Goal: Information Seeking & Learning: Learn about a topic

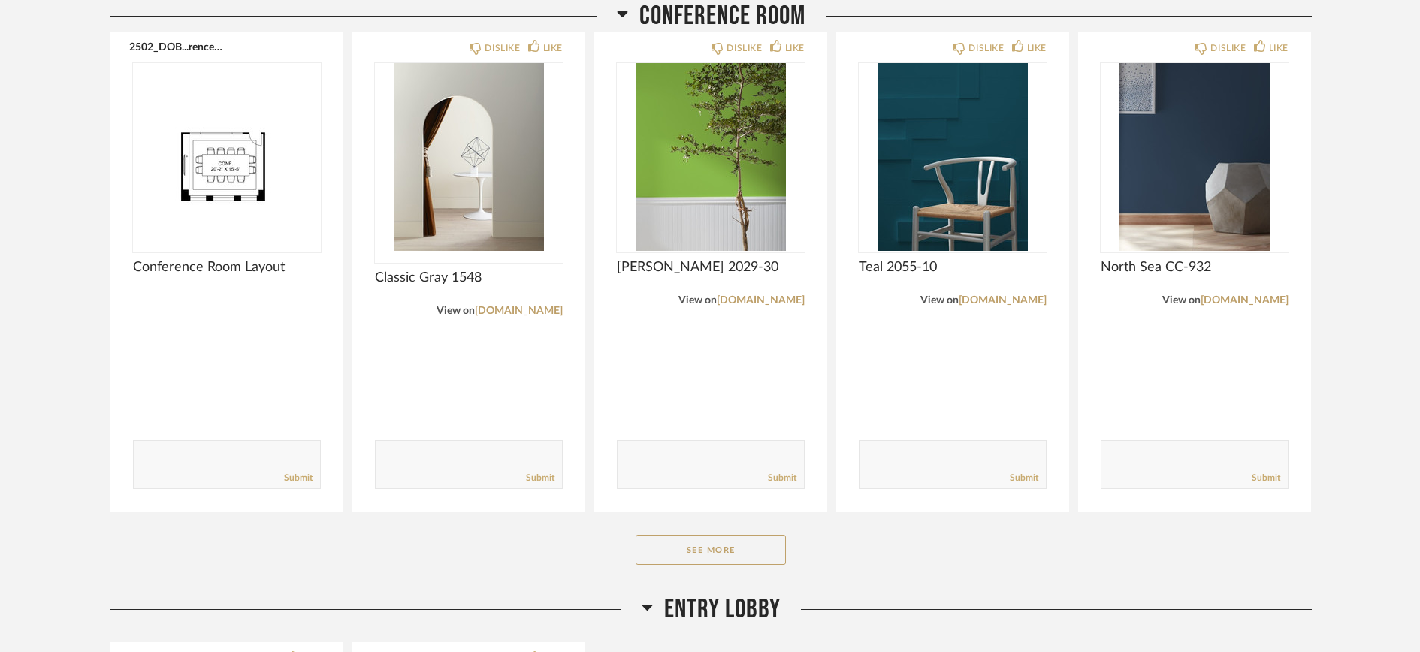
scroll to position [854, 0]
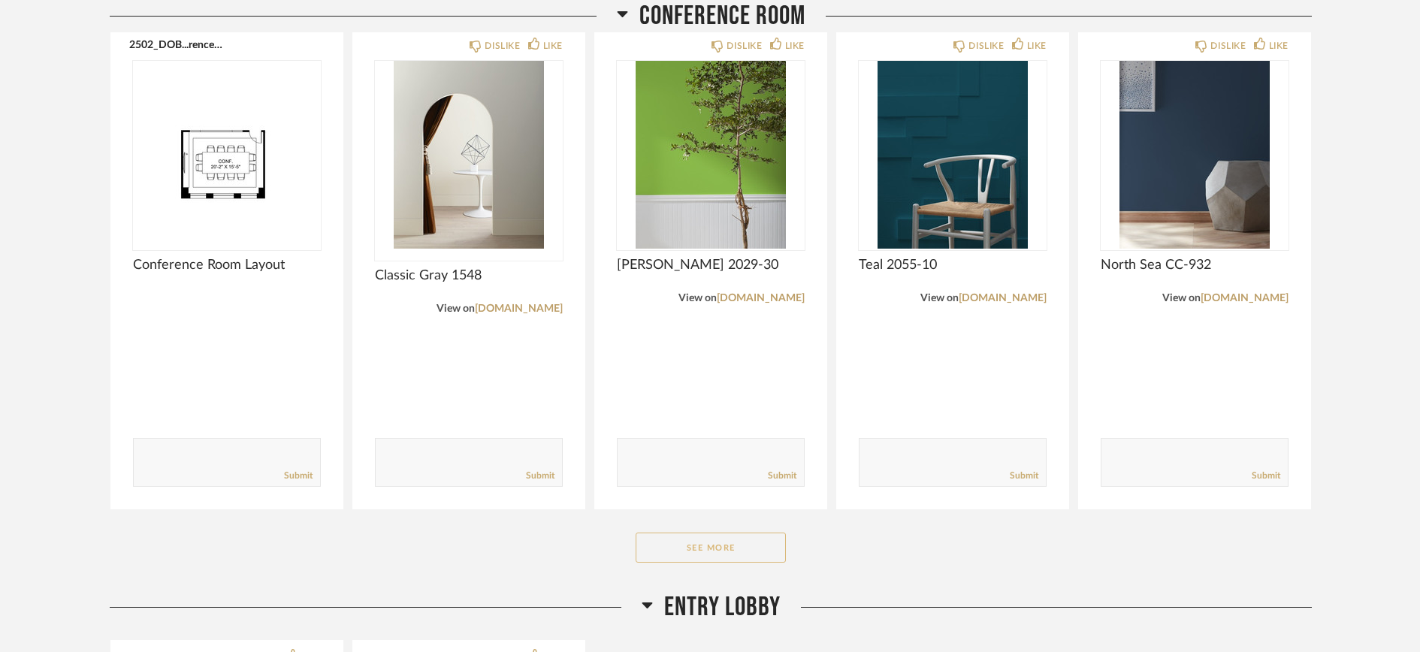
click at [666, 549] on button "See More" at bounding box center [711, 548] width 150 height 30
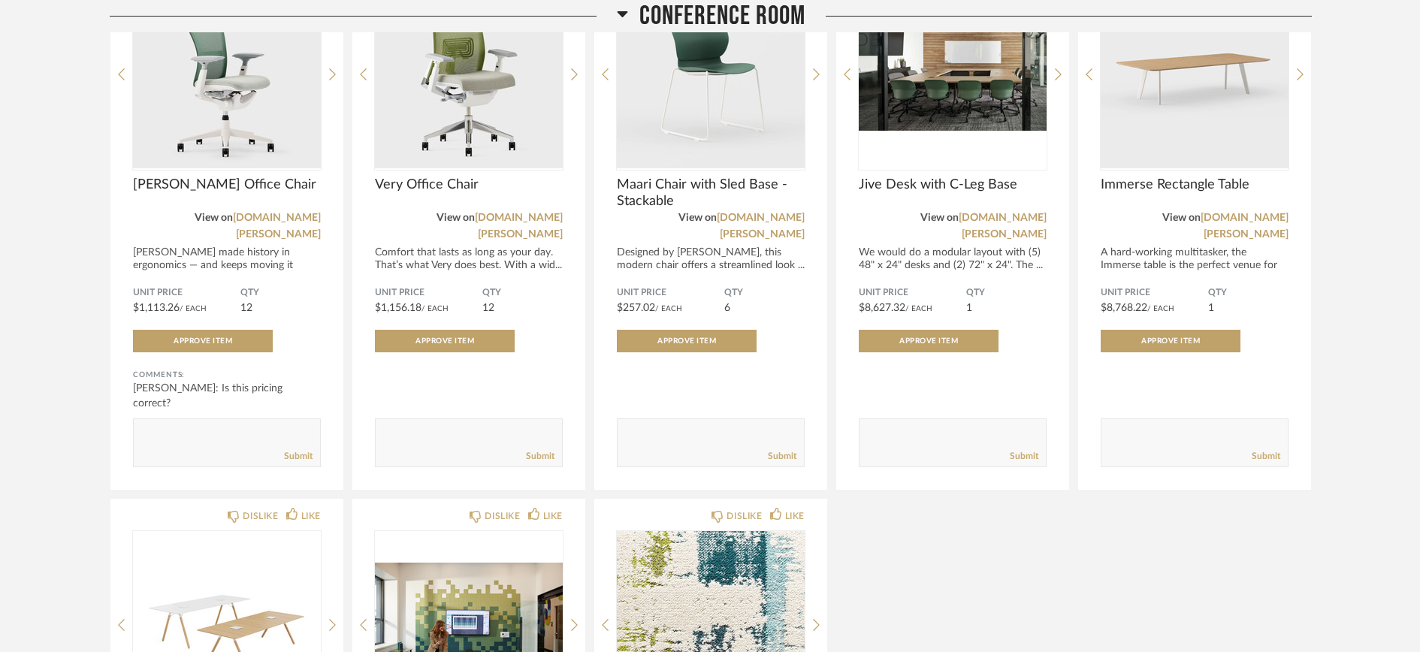
scroll to position [1417, 0]
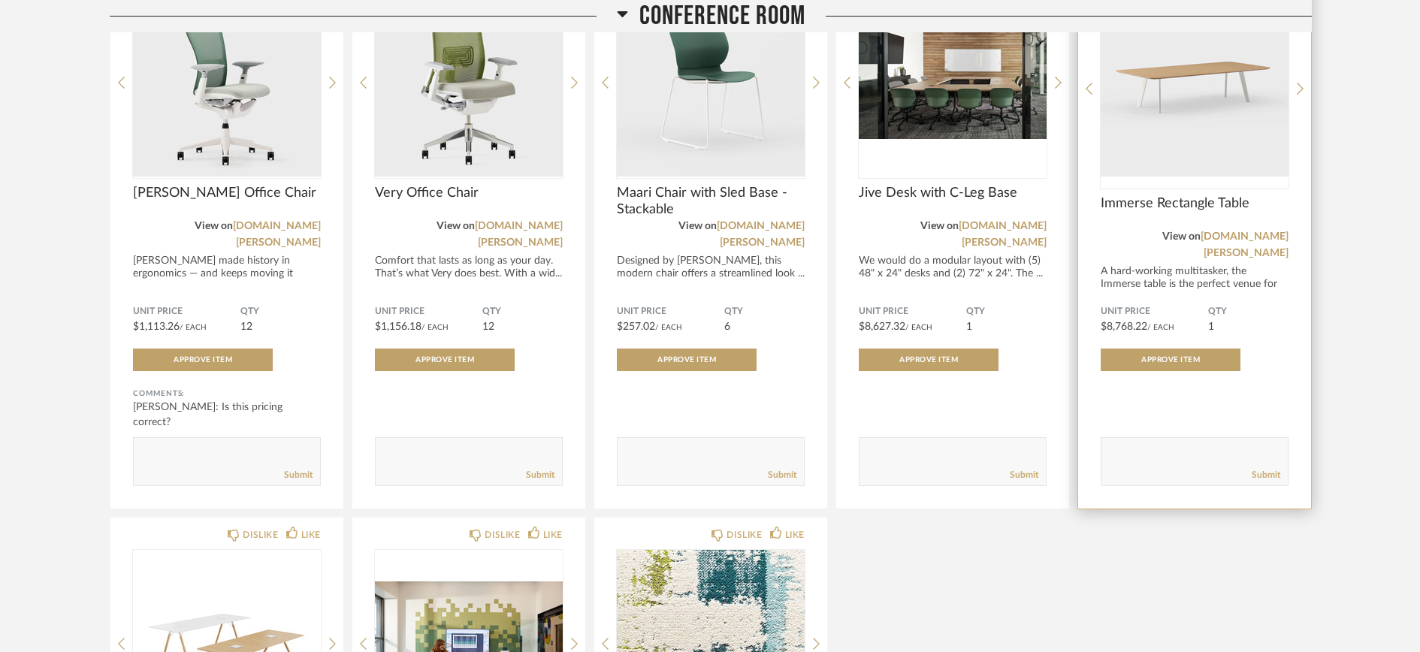
click at [1198, 132] on img "0" at bounding box center [1195, 83] width 188 height 188
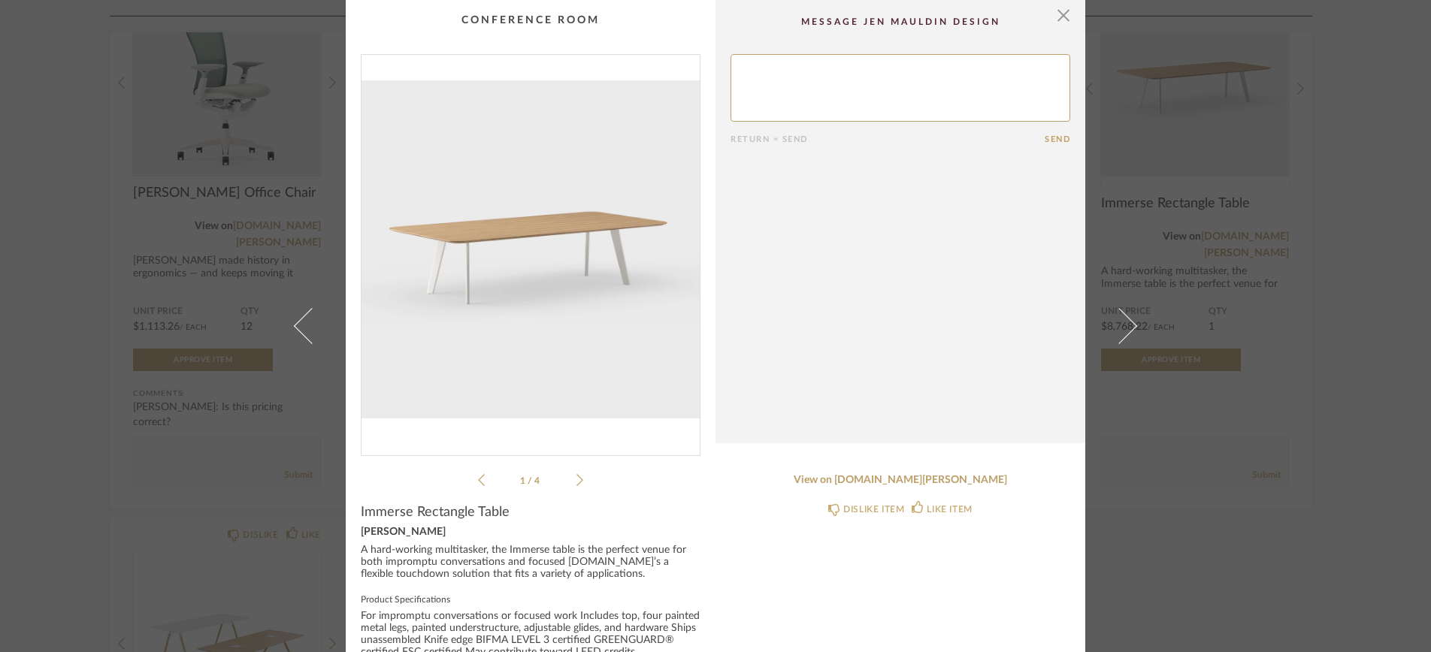
scroll to position [0, 0]
click at [576, 477] on icon at bounding box center [579, 480] width 7 height 14
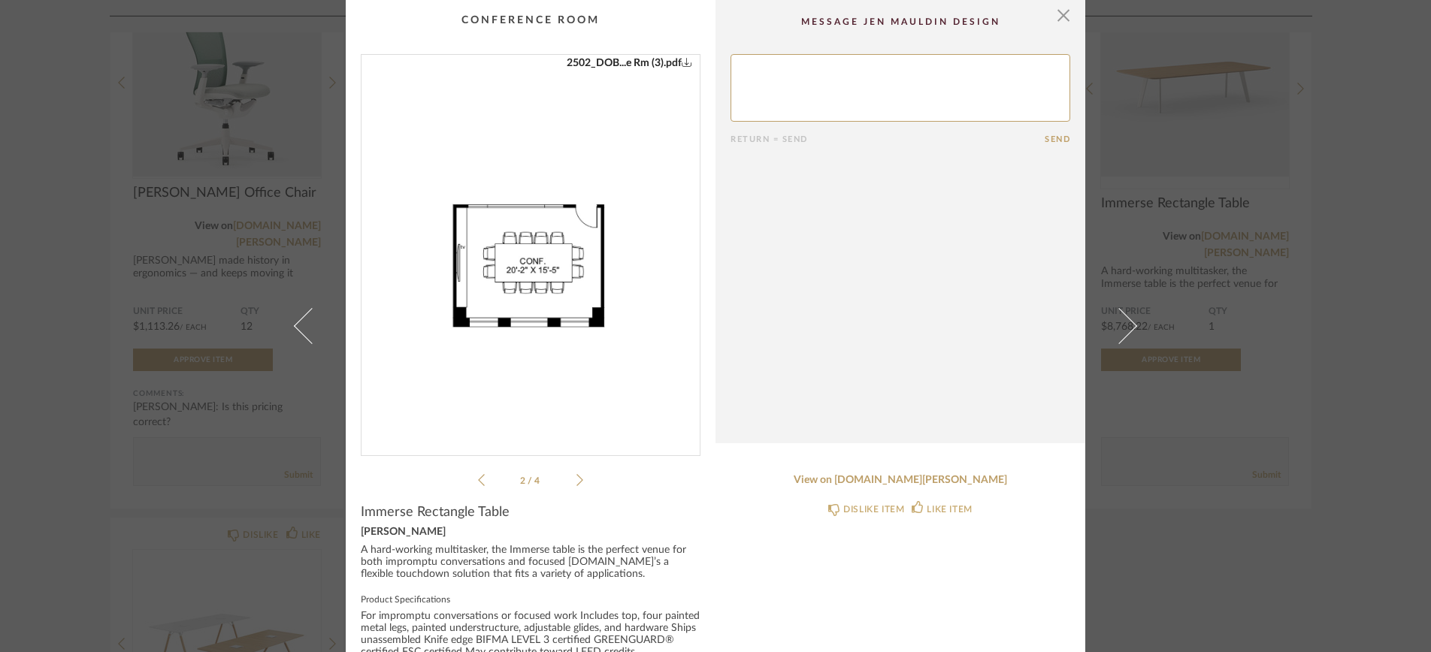
click at [576, 477] on icon at bounding box center [579, 480] width 7 height 14
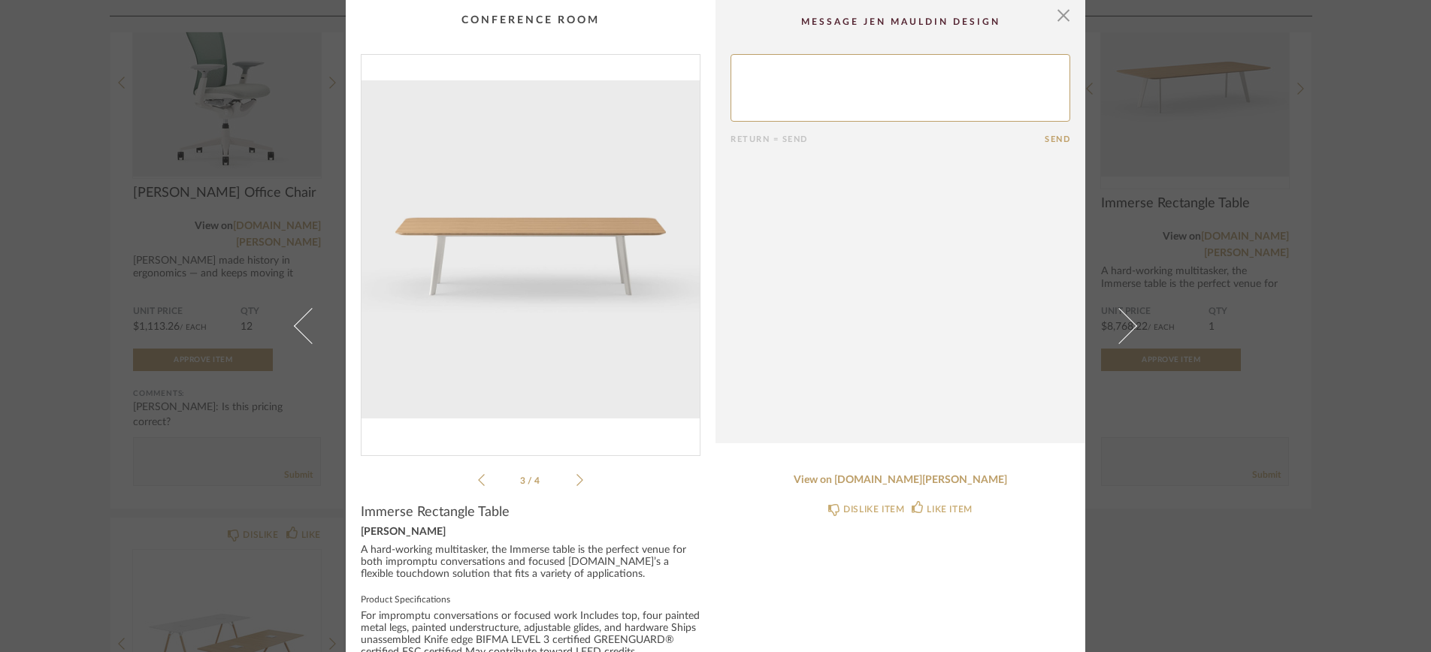
click at [576, 477] on icon at bounding box center [579, 480] width 7 height 14
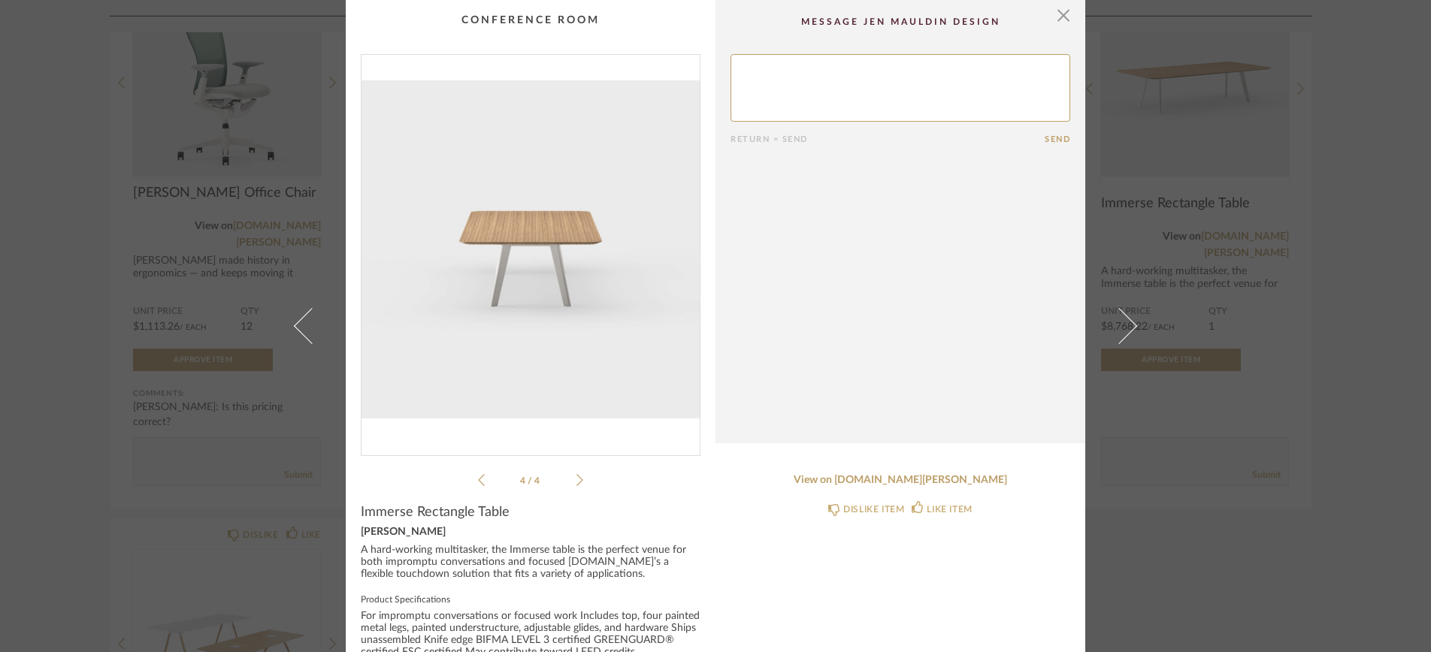
click at [576, 477] on icon at bounding box center [579, 480] width 7 height 14
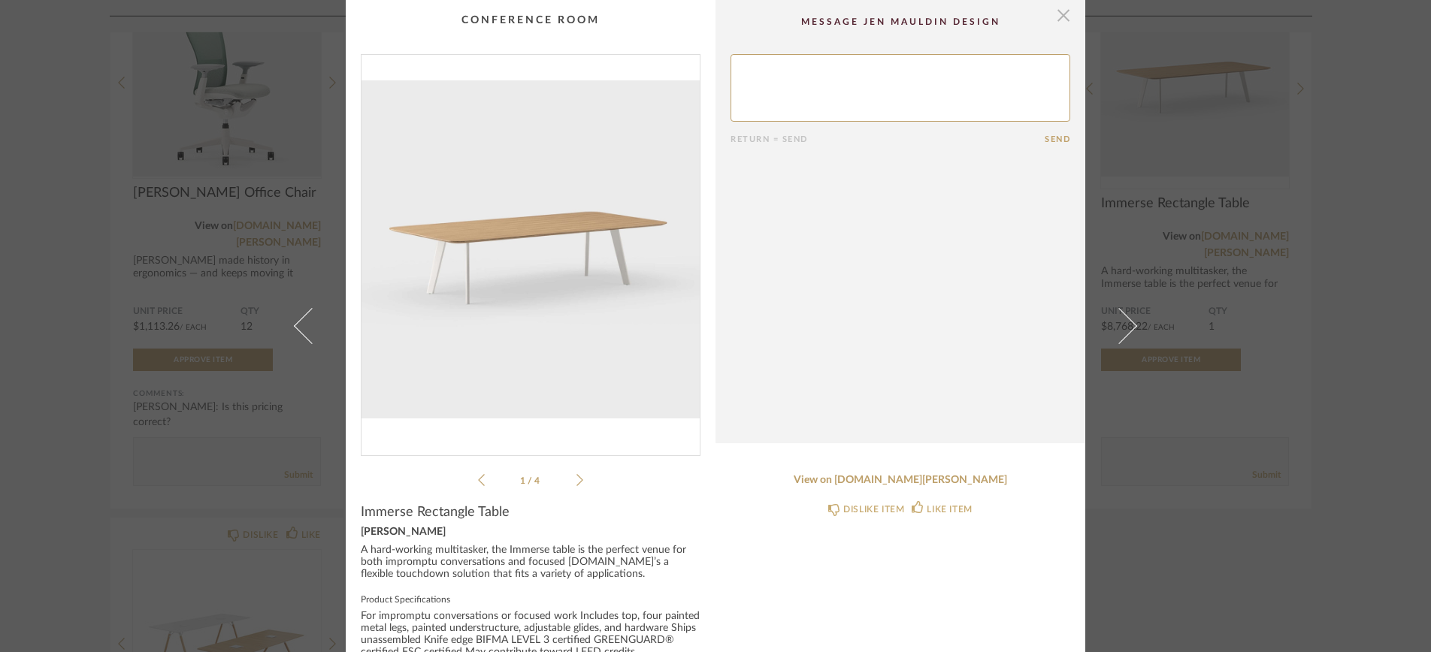
click at [1057, 14] on span "button" at bounding box center [1063, 15] width 30 height 30
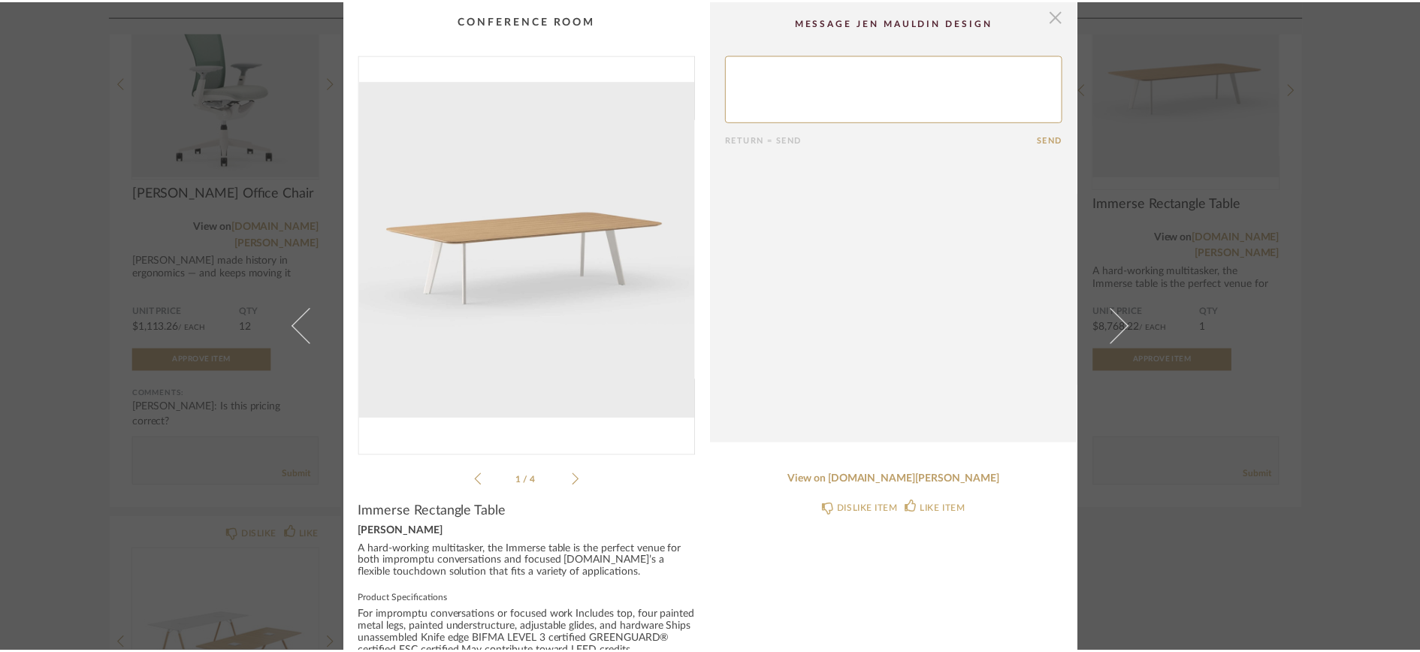
scroll to position [1417, 0]
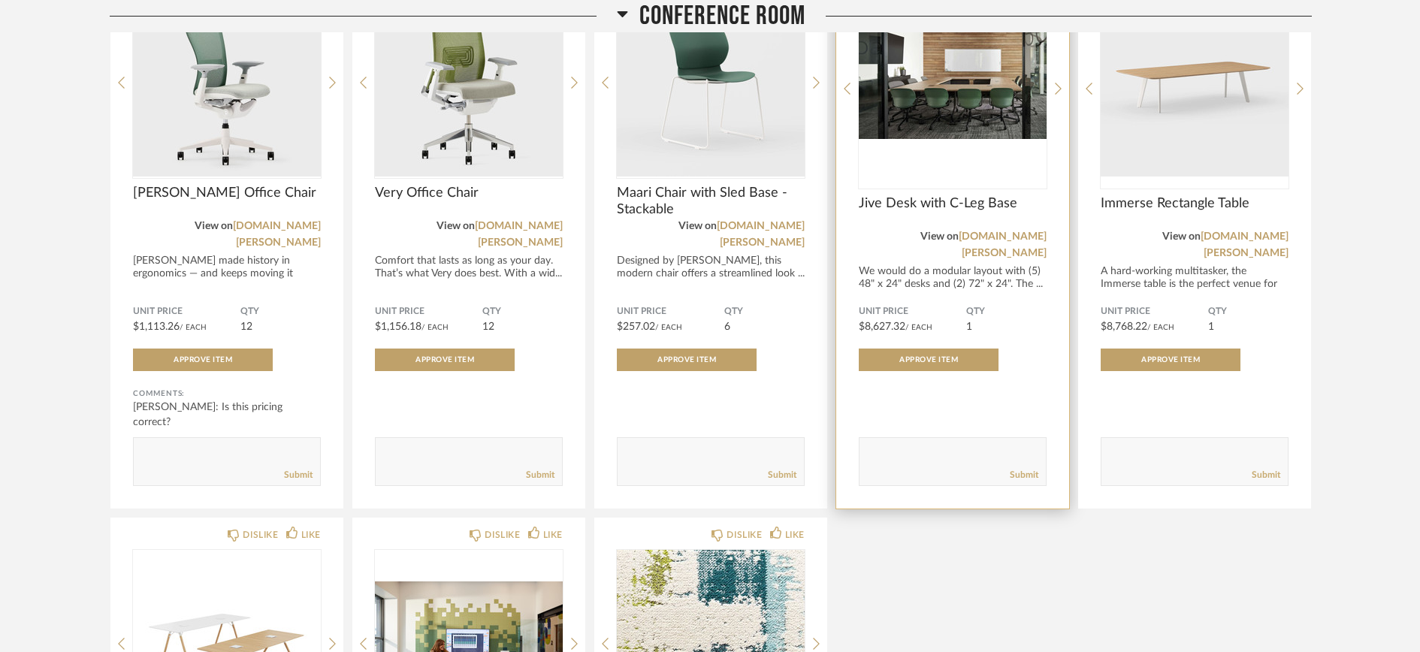
click at [943, 153] on img "0" at bounding box center [953, 83] width 188 height 188
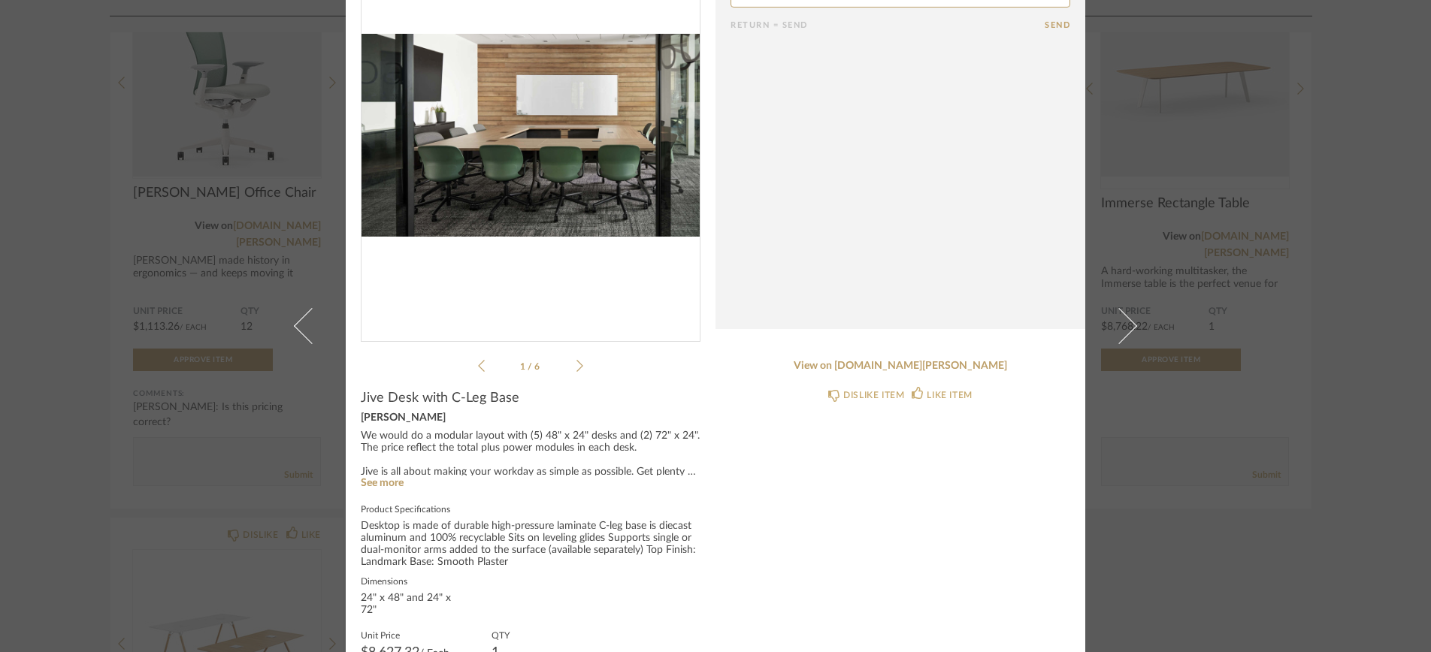
scroll to position [122, 0]
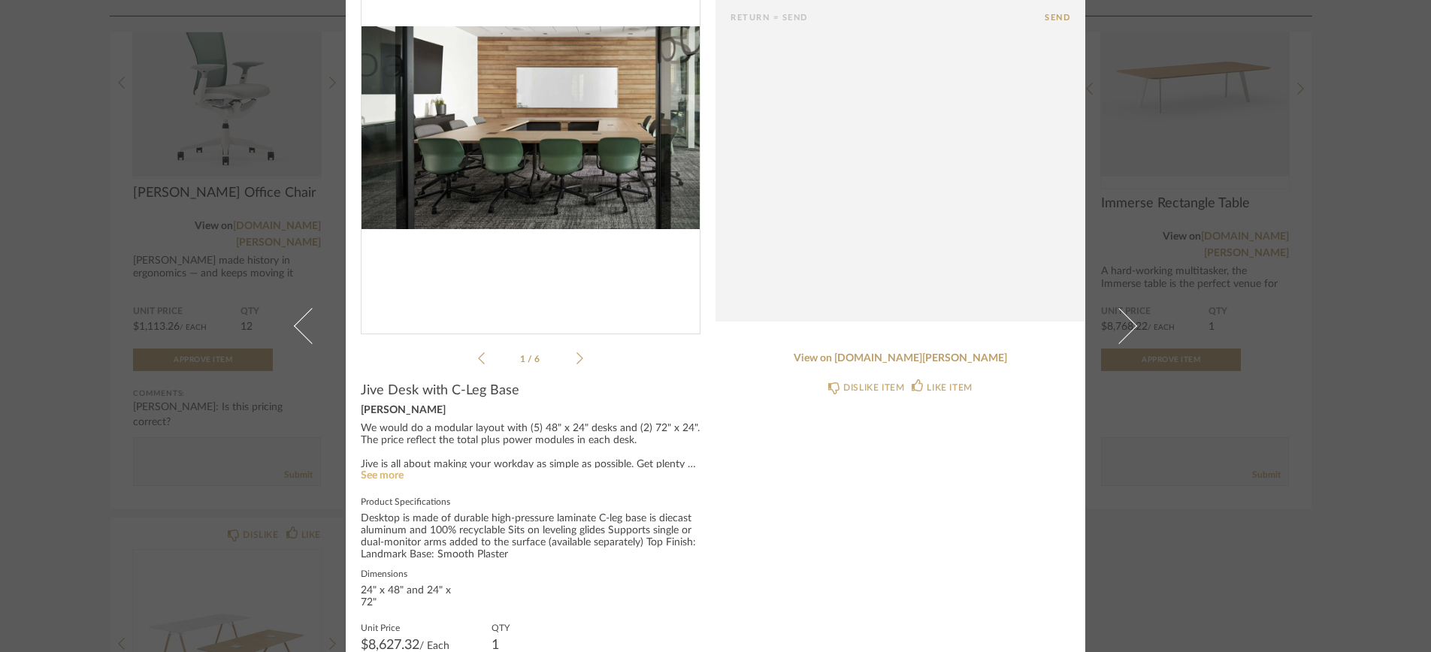
click at [380, 473] on link "See more" at bounding box center [382, 475] width 43 height 11
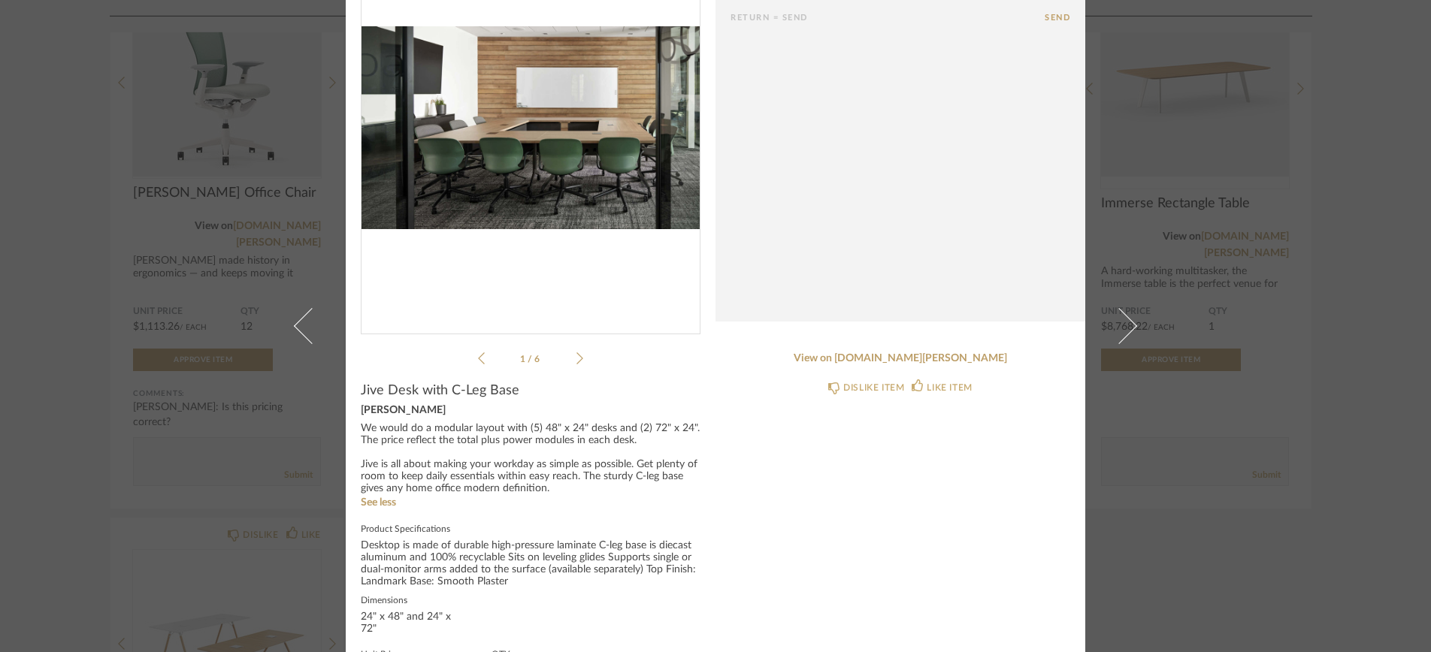
click at [576, 356] on icon at bounding box center [579, 358] width 7 height 12
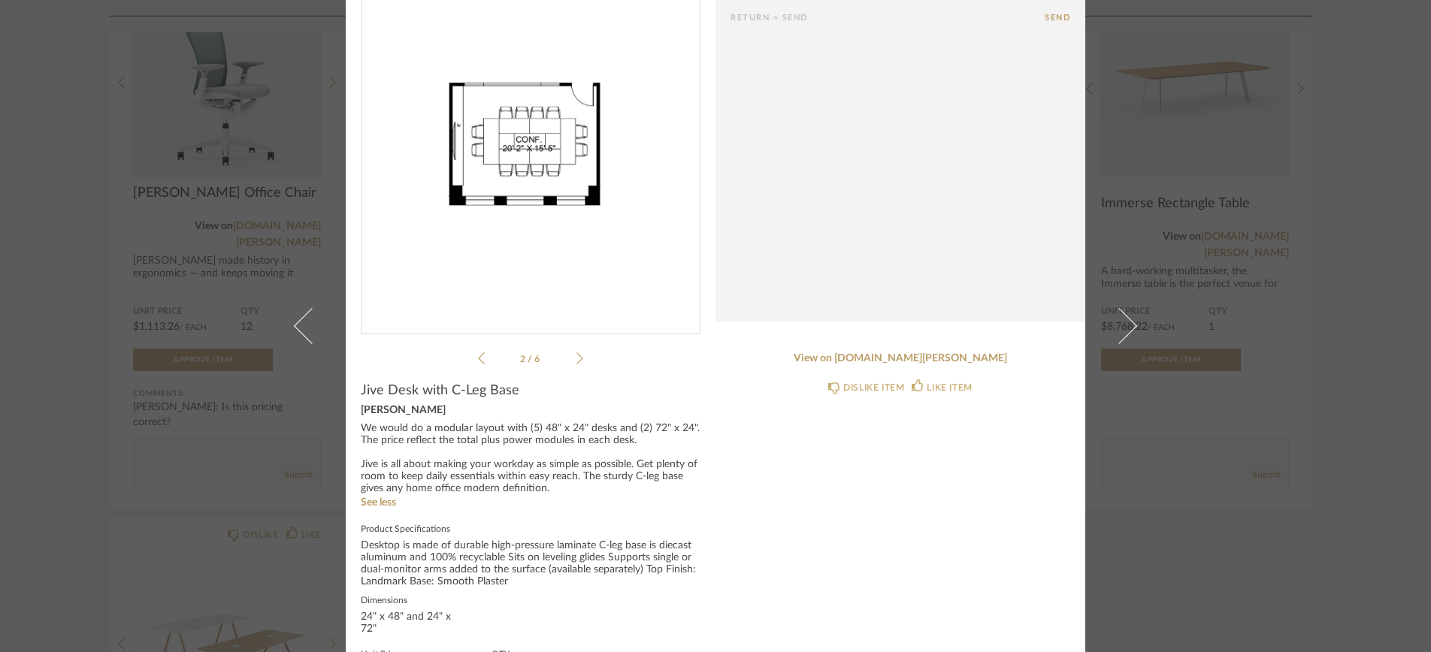
click at [576, 357] on icon at bounding box center [579, 359] width 7 height 14
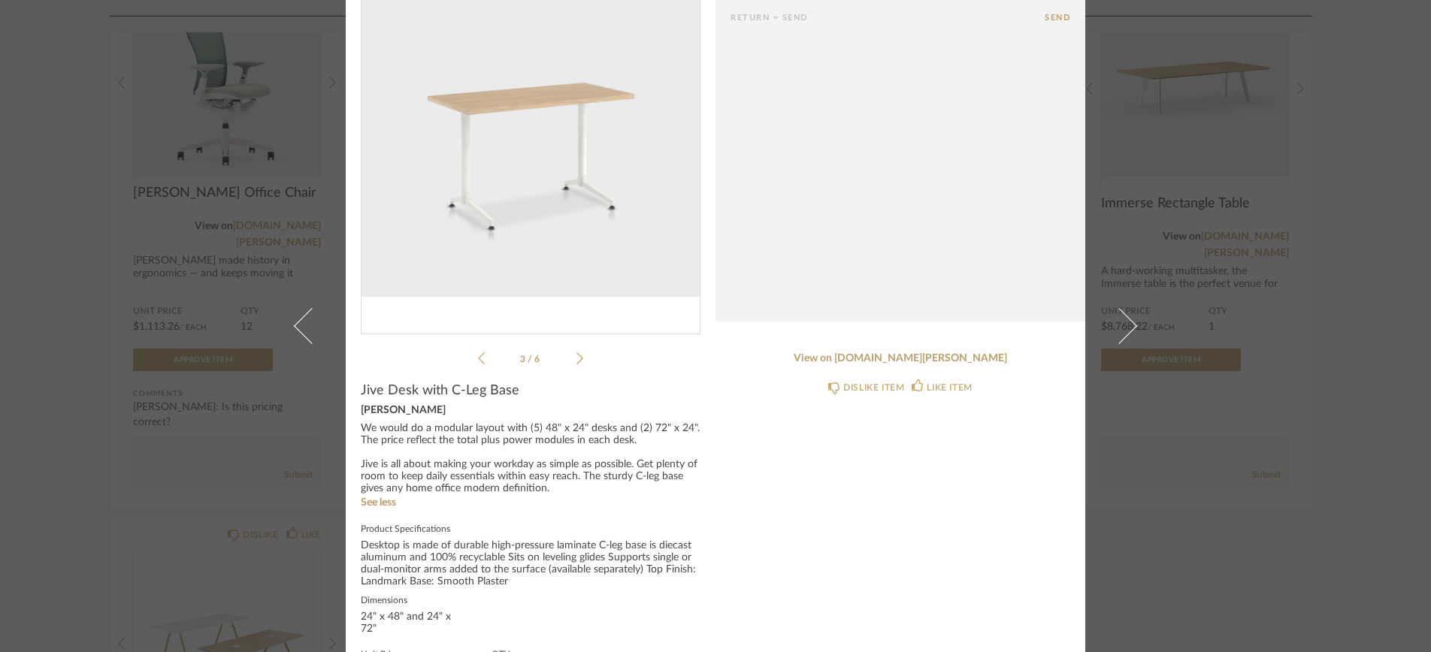
click at [576, 358] on icon at bounding box center [579, 359] width 7 height 14
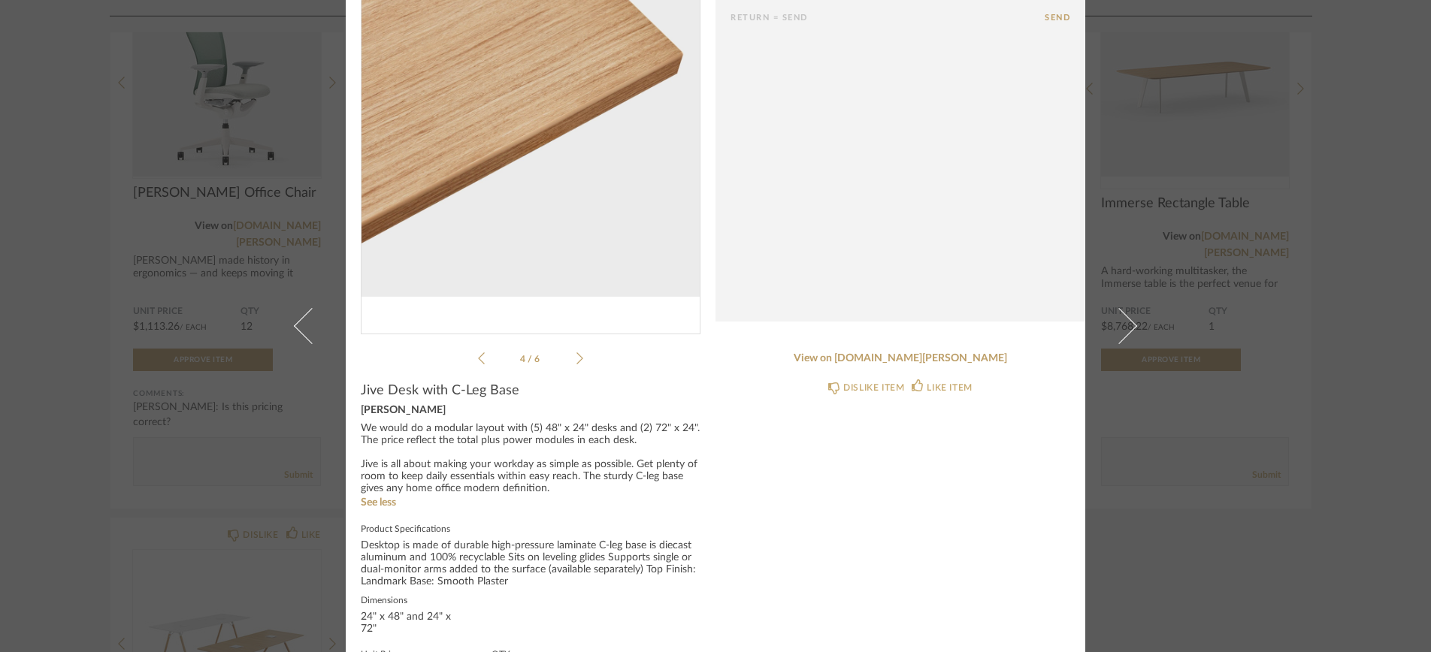
click at [576, 358] on icon at bounding box center [579, 359] width 7 height 14
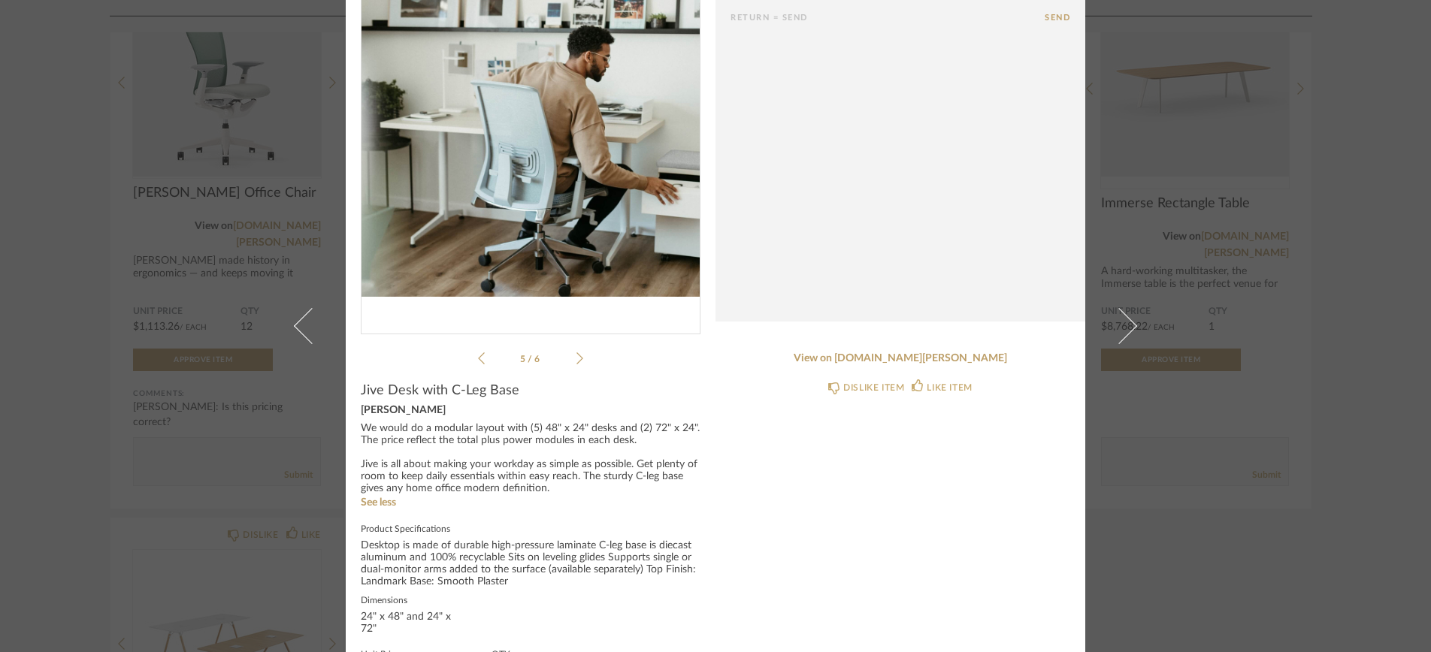
click at [576, 358] on icon at bounding box center [579, 359] width 7 height 14
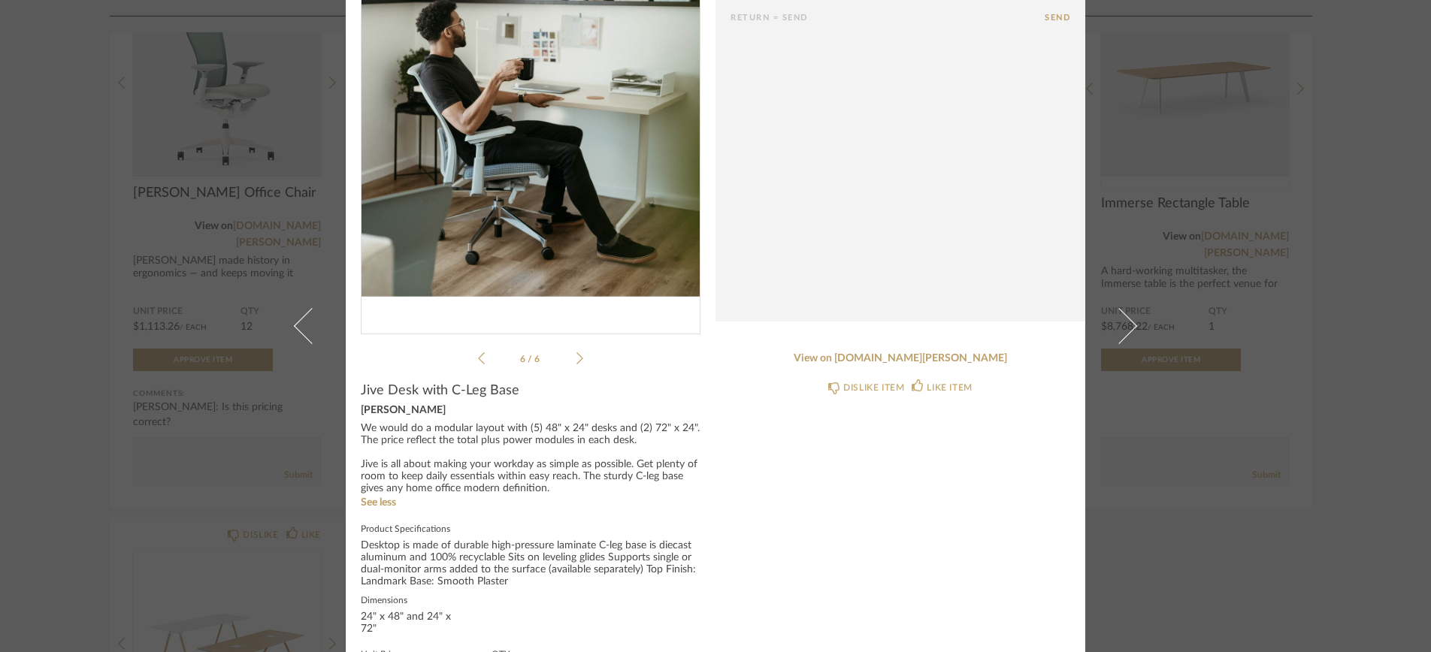
click at [576, 358] on icon at bounding box center [579, 359] width 7 height 14
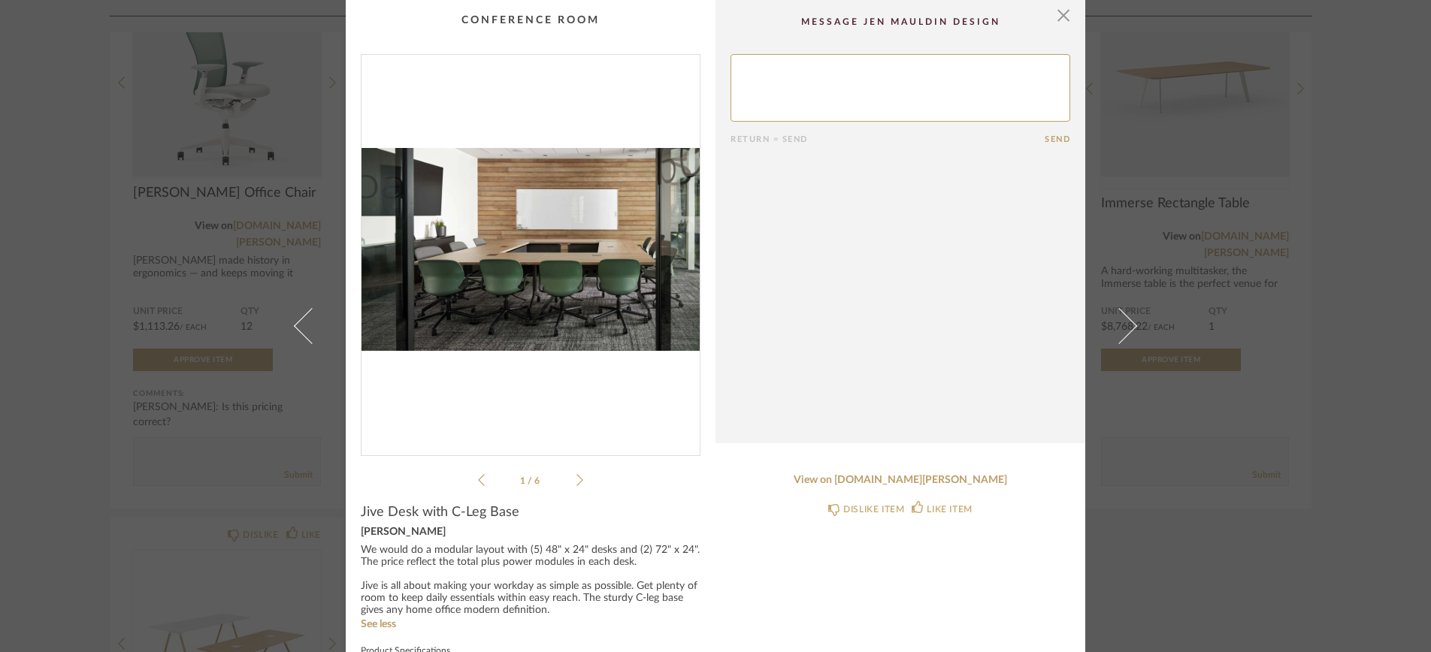
scroll to position [0, 0]
click at [1057, 17] on span "button" at bounding box center [1063, 15] width 30 height 30
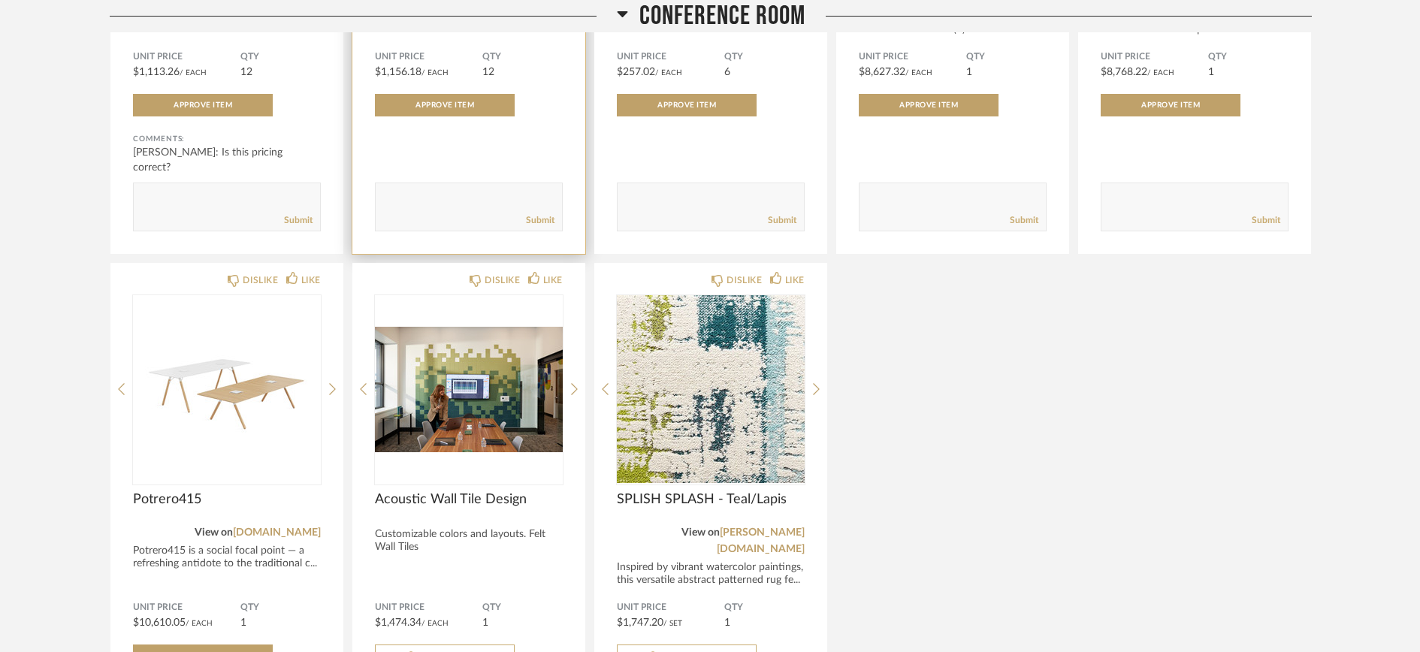
scroll to position [1744, 0]
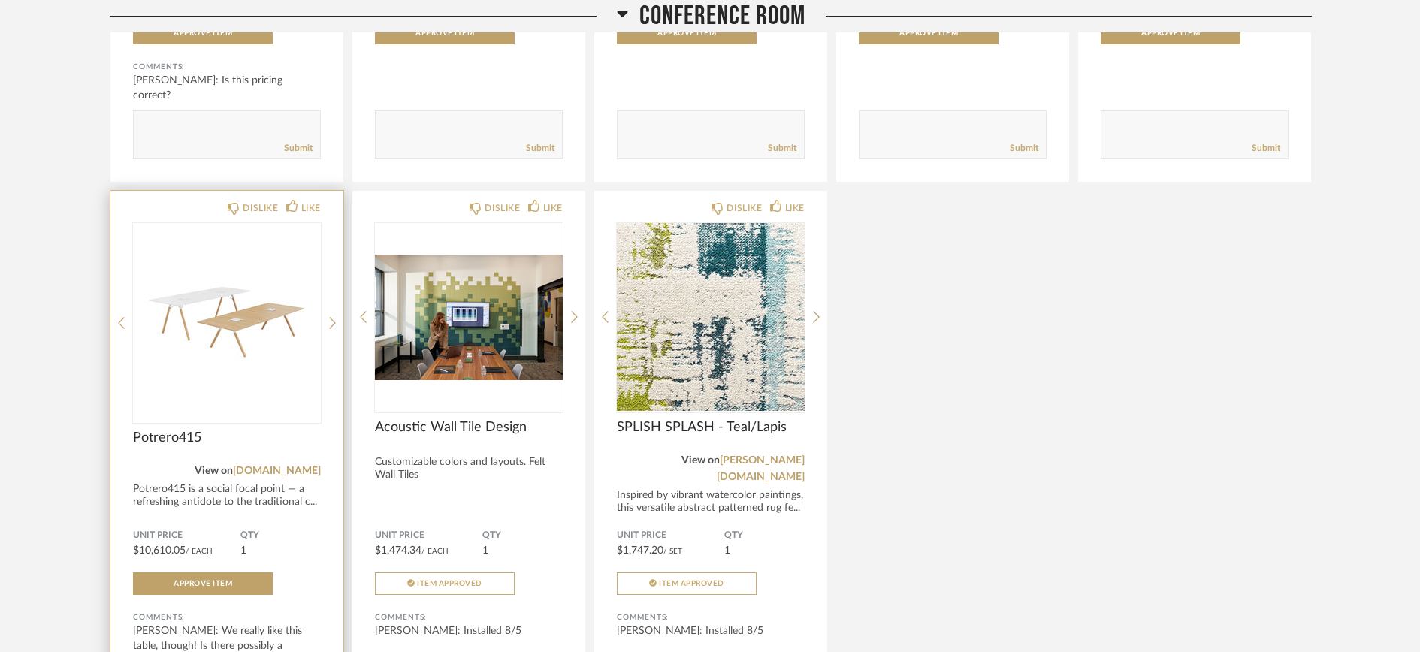
click at [210, 353] on img "0" at bounding box center [227, 317] width 188 height 188
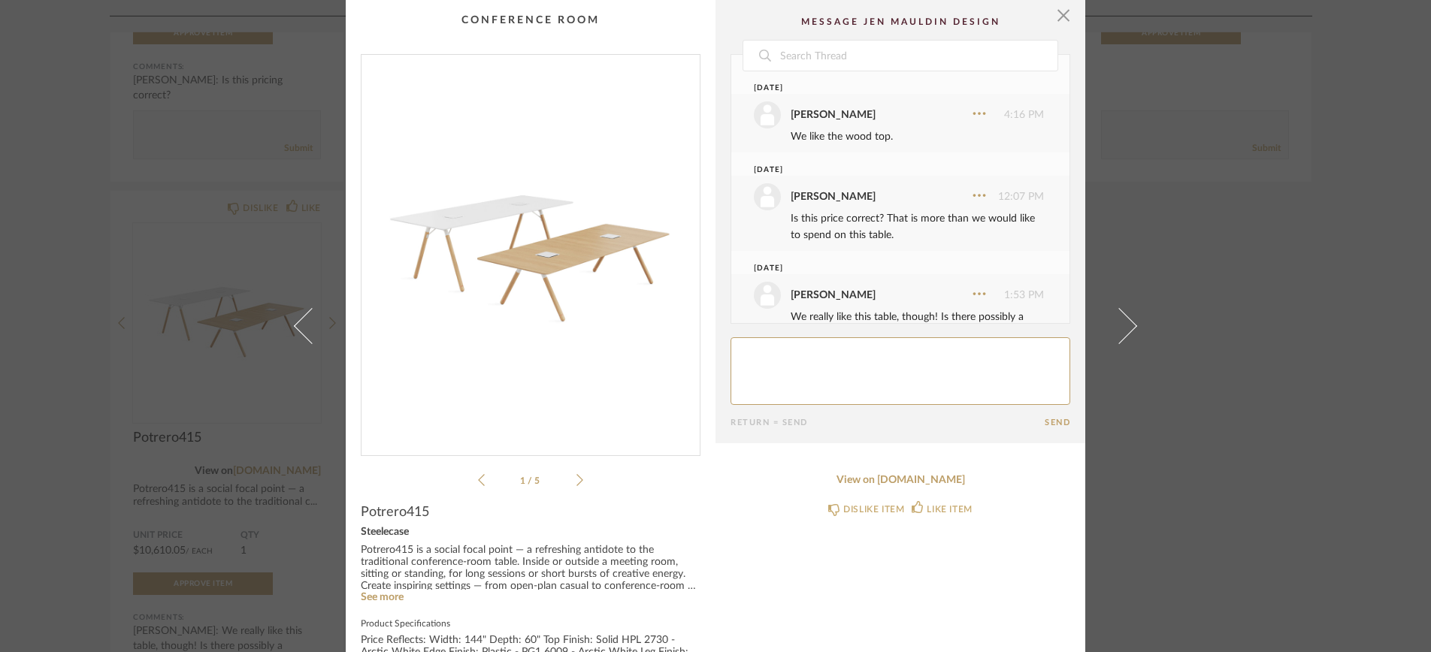
scroll to position [38, 0]
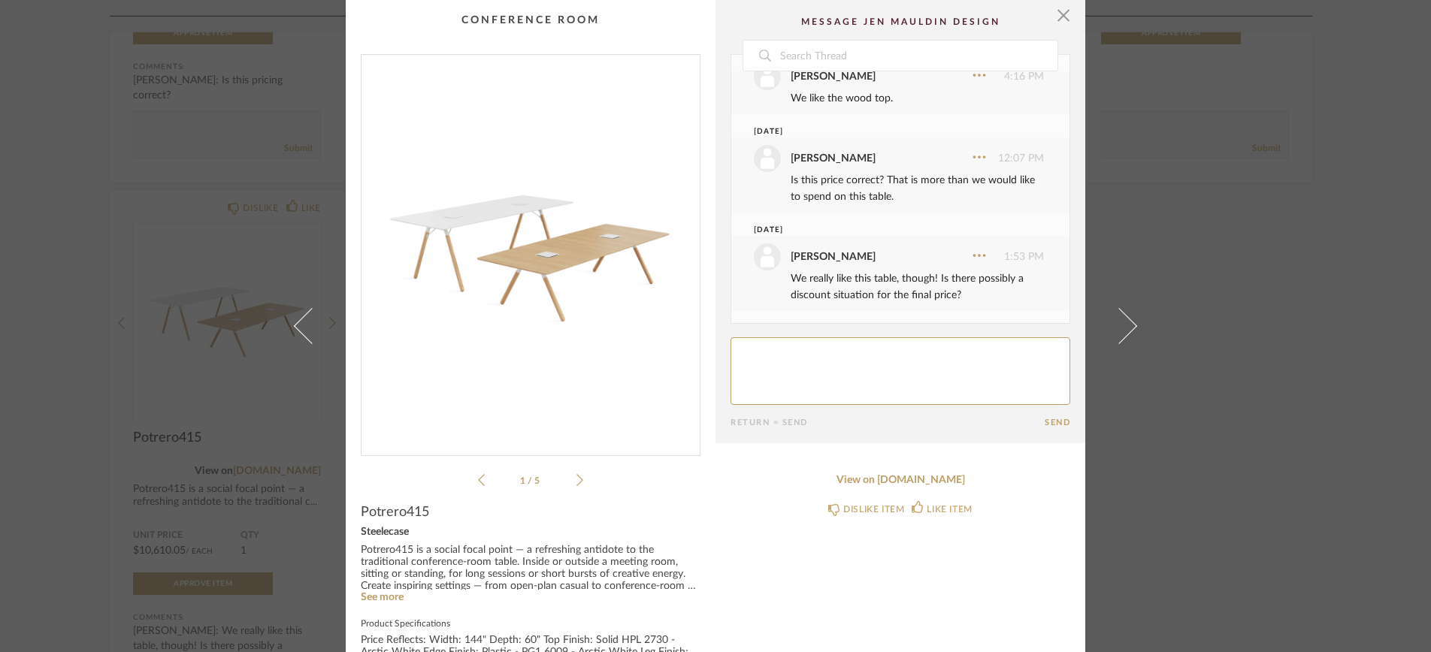
click at [576, 478] on icon at bounding box center [579, 480] width 7 height 14
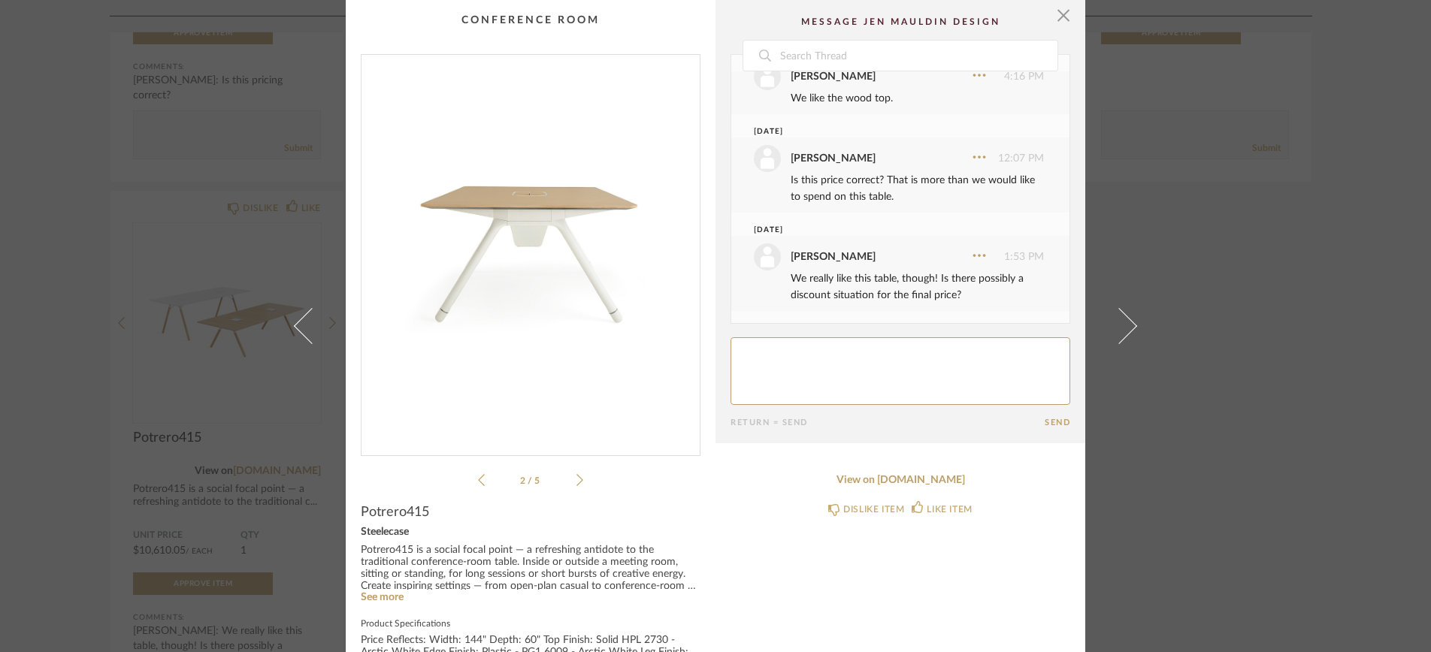
click at [576, 479] on icon at bounding box center [579, 480] width 7 height 14
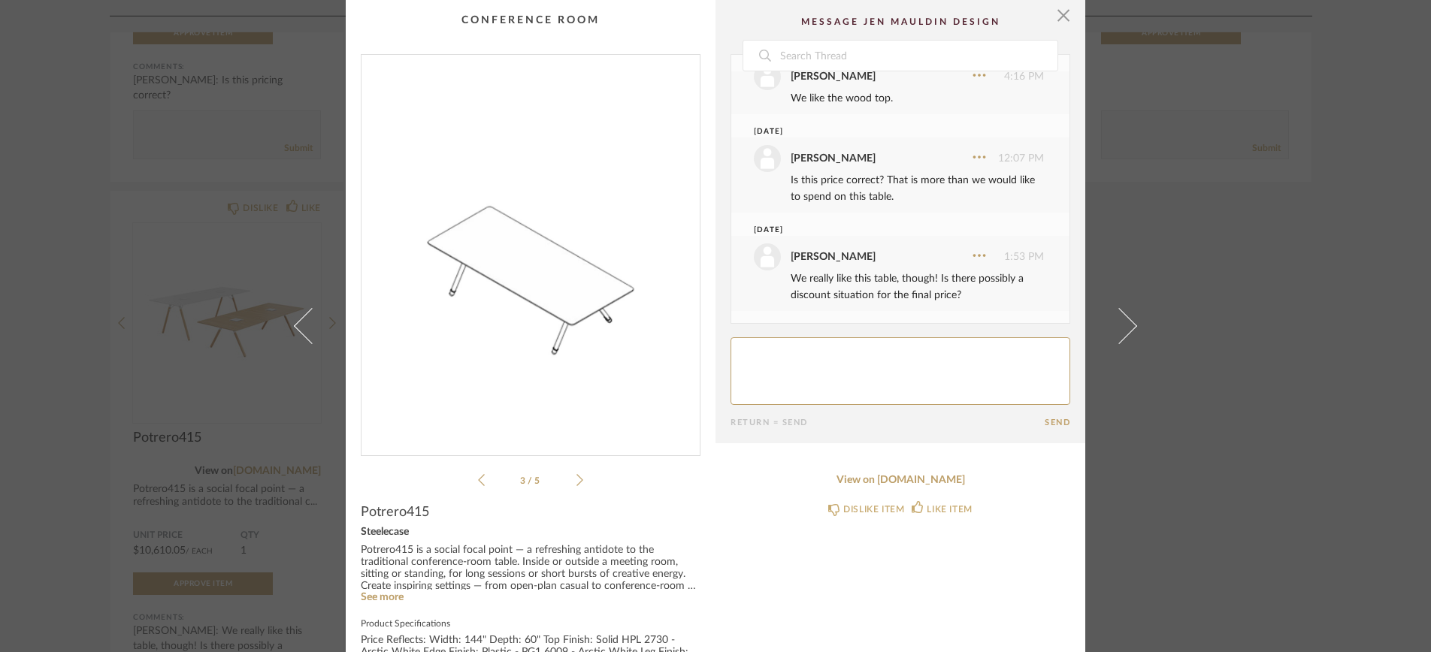
click at [576, 479] on icon at bounding box center [579, 480] width 7 height 14
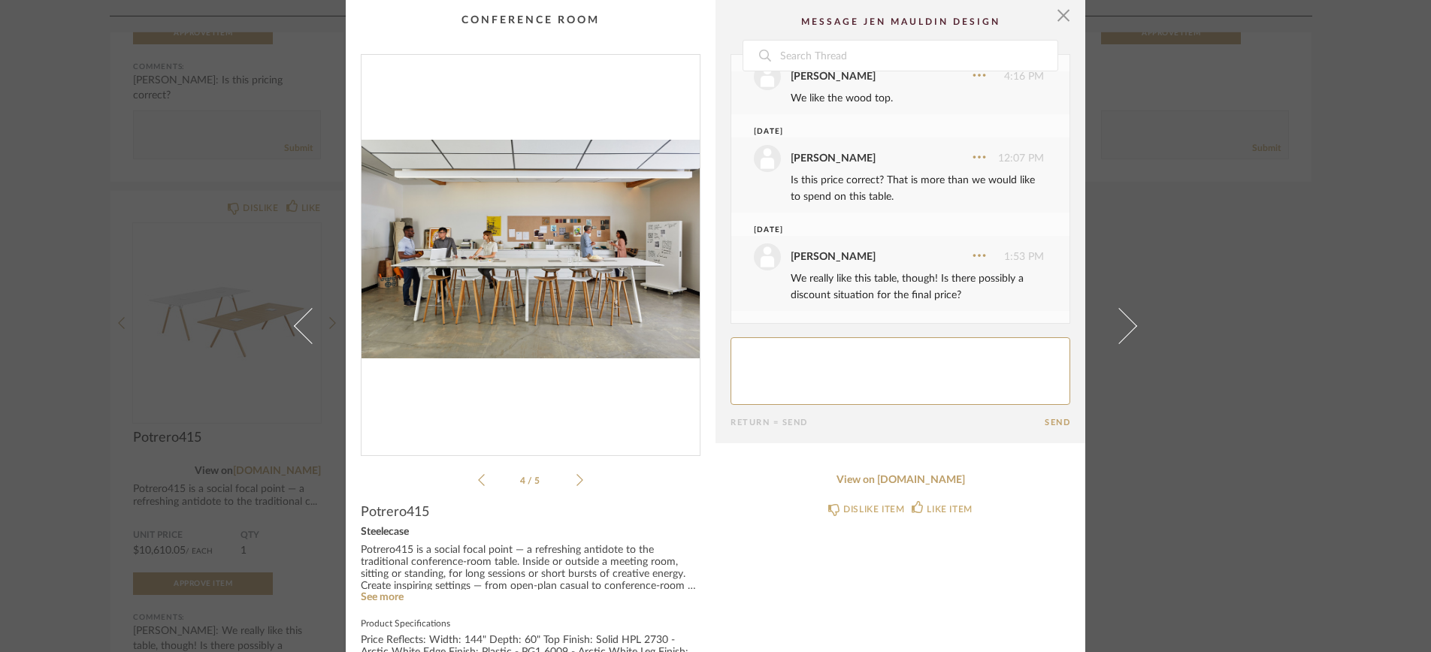
click at [576, 479] on icon at bounding box center [579, 480] width 7 height 14
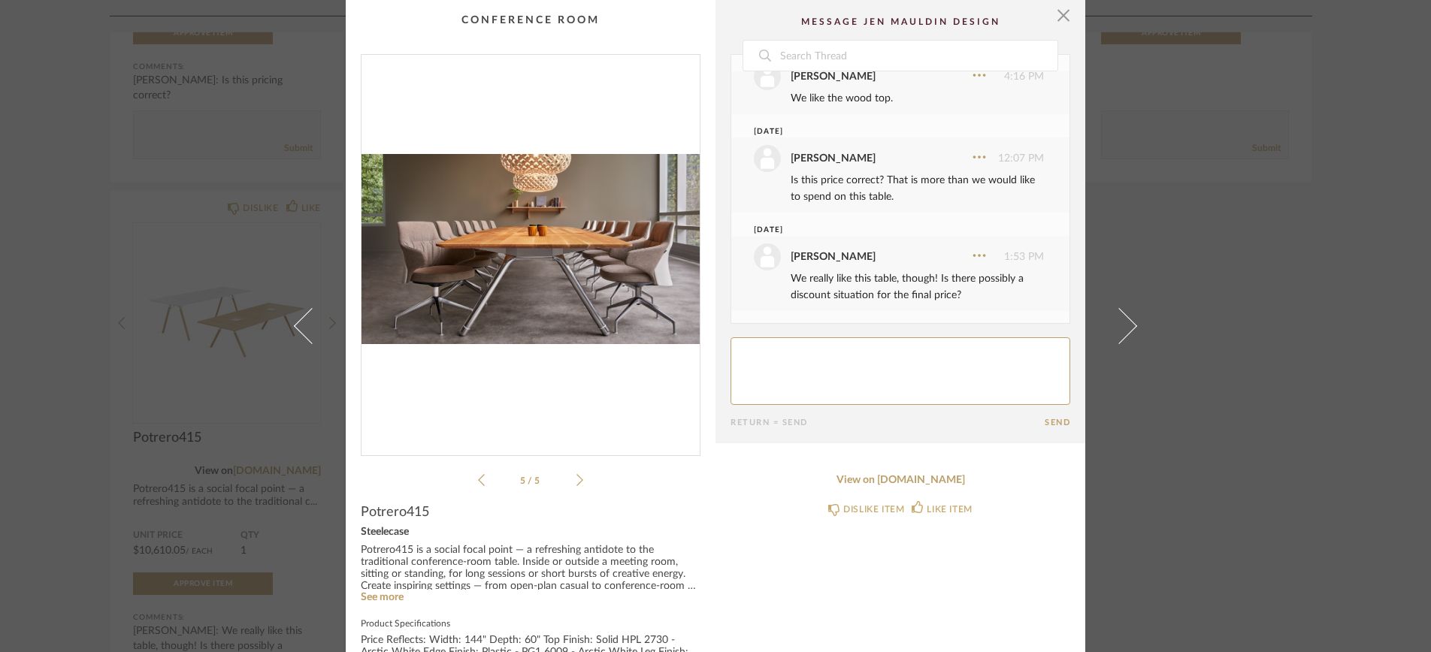
click at [576, 479] on icon at bounding box center [579, 480] width 7 height 14
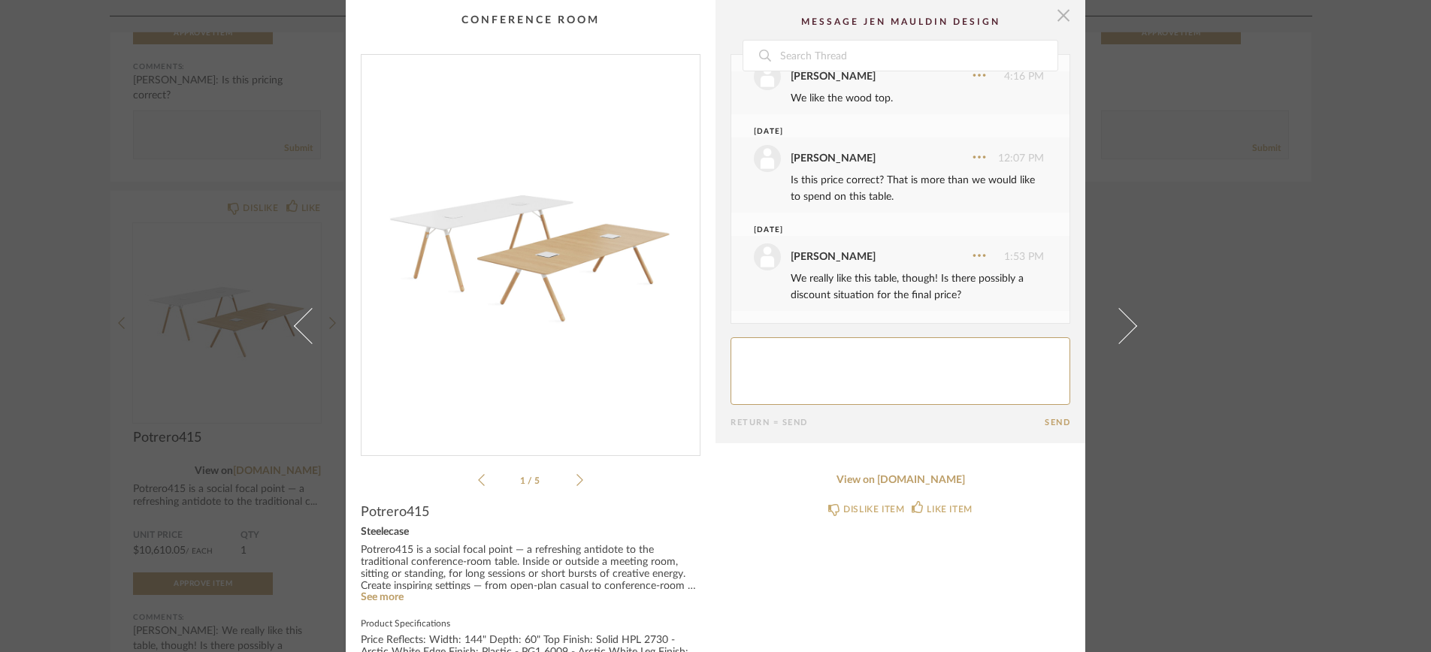
click at [1057, 15] on span "button" at bounding box center [1063, 15] width 30 height 30
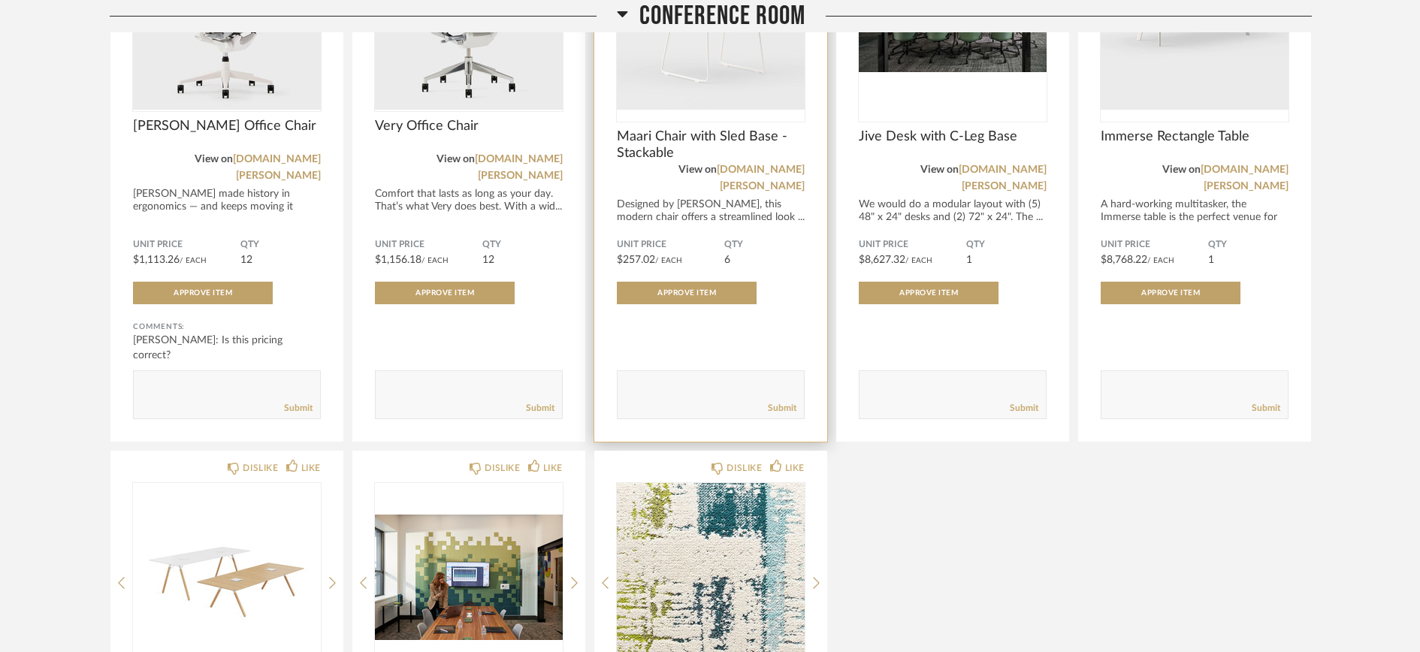
scroll to position [1391, 0]
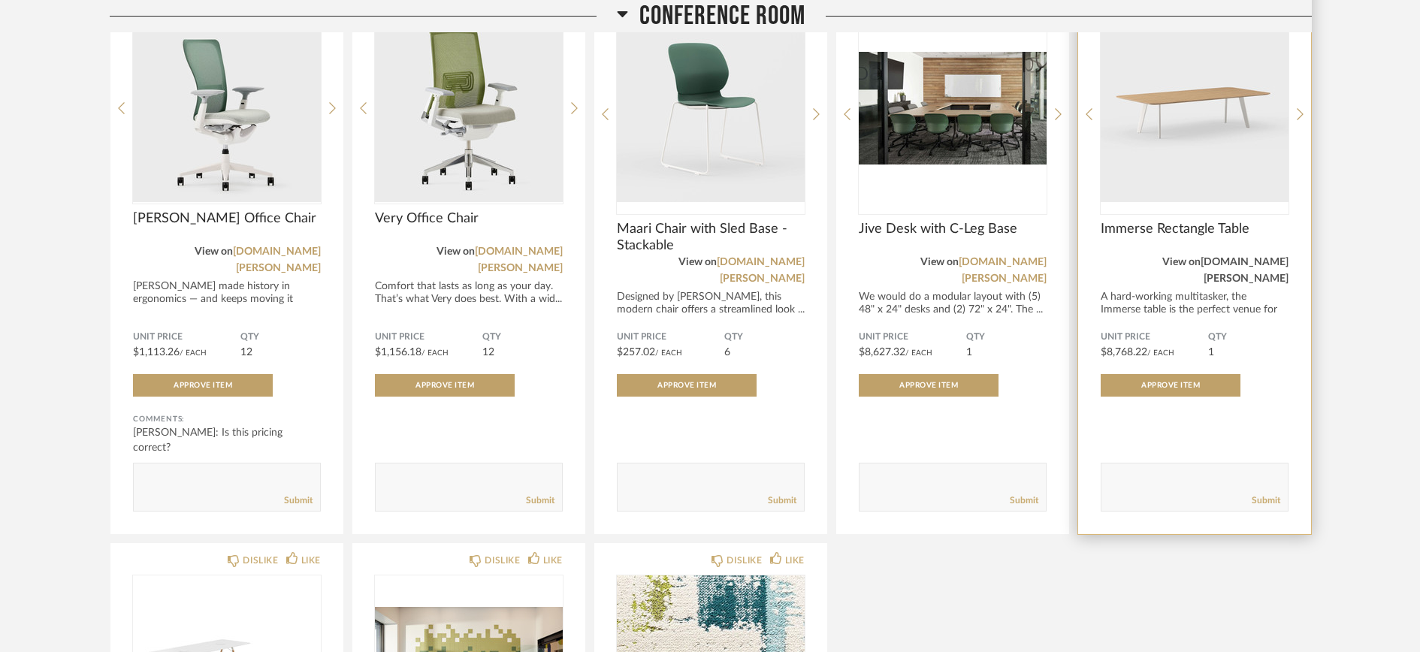
click at [1220, 259] on link "[DOMAIN_NAME][PERSON_NAME]" at bounding box center [1245, 270] width 88 height 27
click at [1180, 174] on img "0" at bounding box center [1195, 108] width 188 height 188
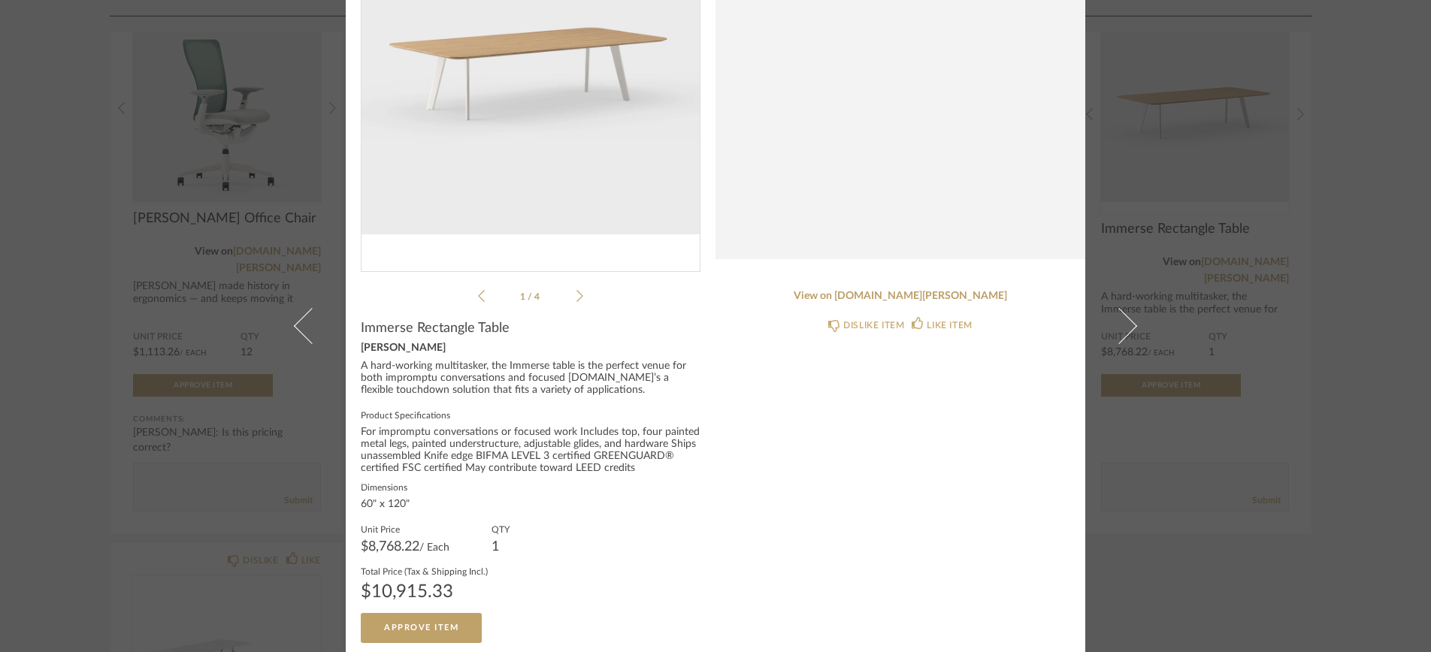
scroll to position [183, 0]
drag, startPoint x: 357, startPoint y: 541, endPoint x: 419, endPoint y: 540, distance: 62.4
click at [416, 543] on span "$8,768.22" at bounding box center [390, 548] width 59 height 14
copy span "$8,768.22"
